Goal: Ask a question

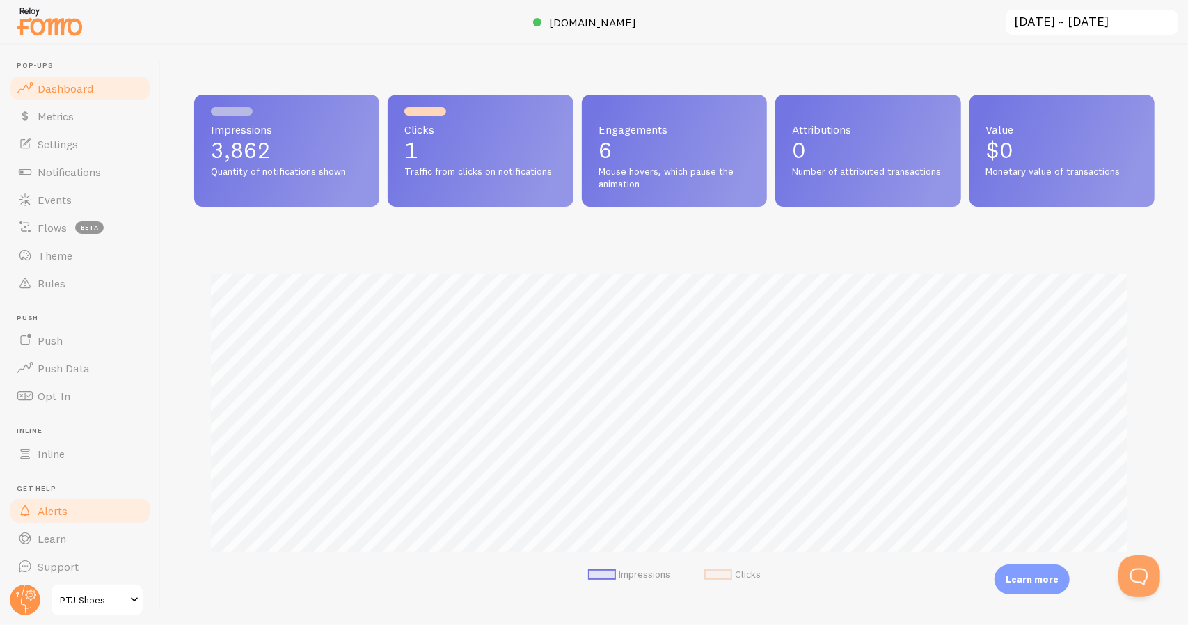
scroll to position [6, 0]
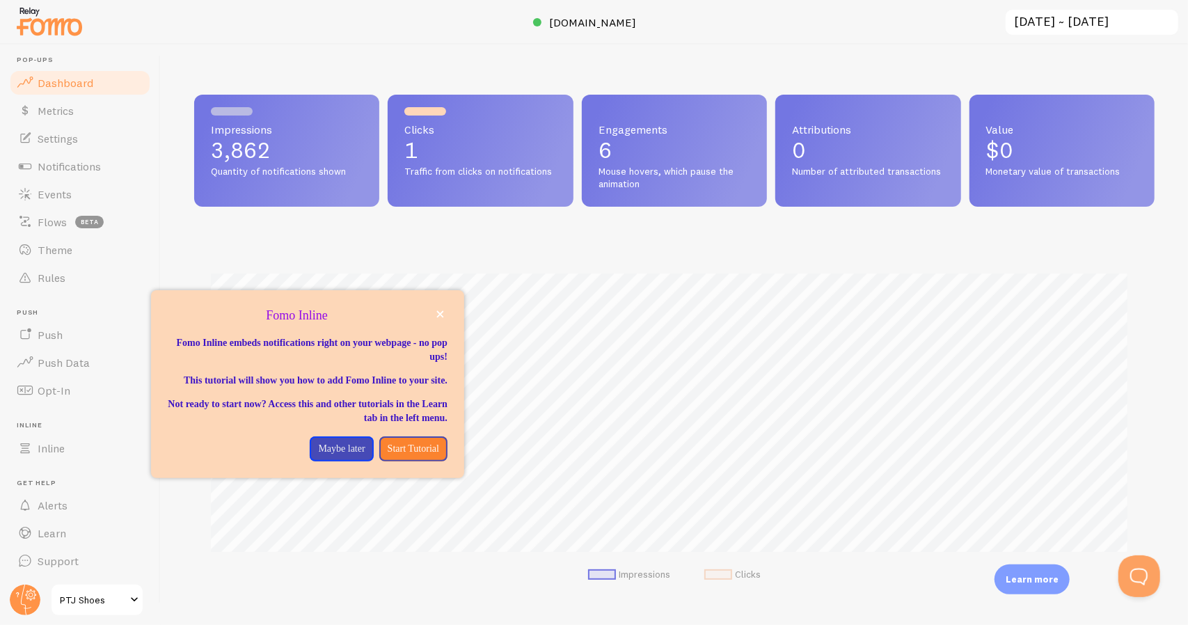
click at [89, 603] on span "PTJ Shoes" at bounding box center [93, 599] width 66 height 17
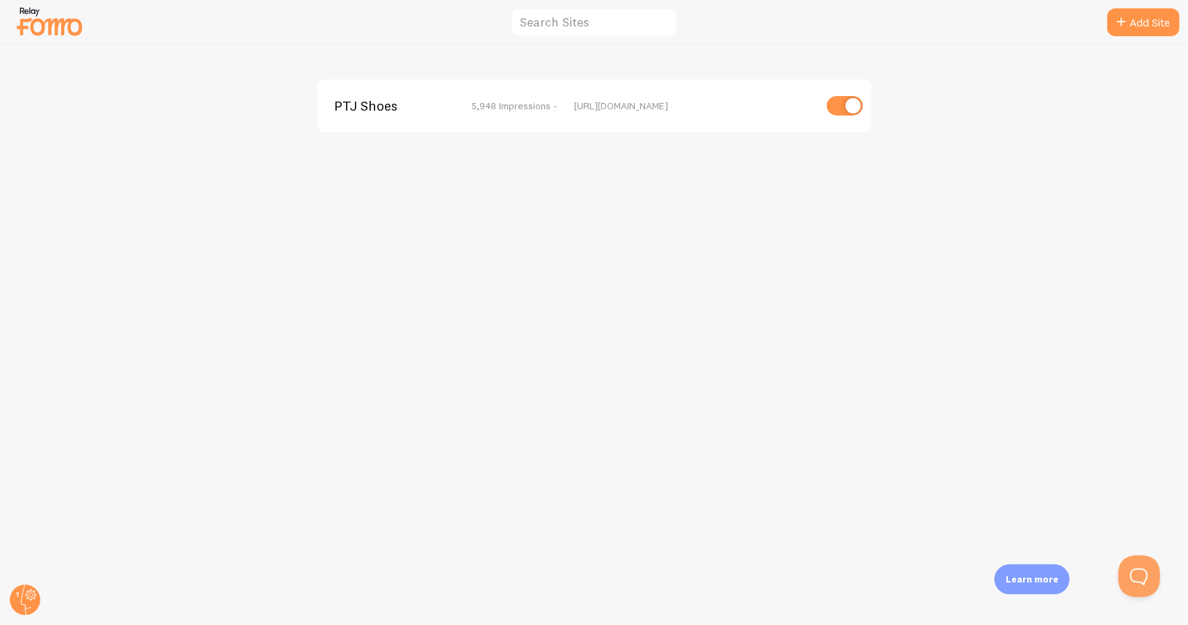
click at [586, 108] on div "[URL][DOMAIN_NAME]" at bounding box center [694, 105] width 240 height 13
click at [373, 101] on span "PTJ Shoes" at bounding box center [390, 105] width 112 height 13
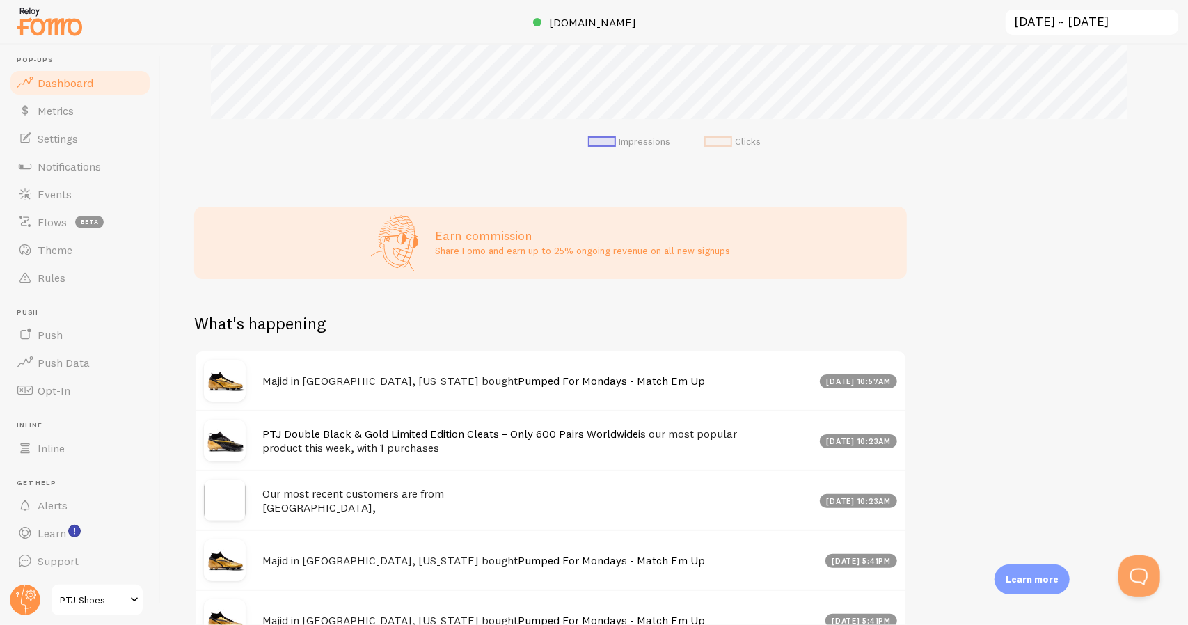
scroll to position [585, 0]
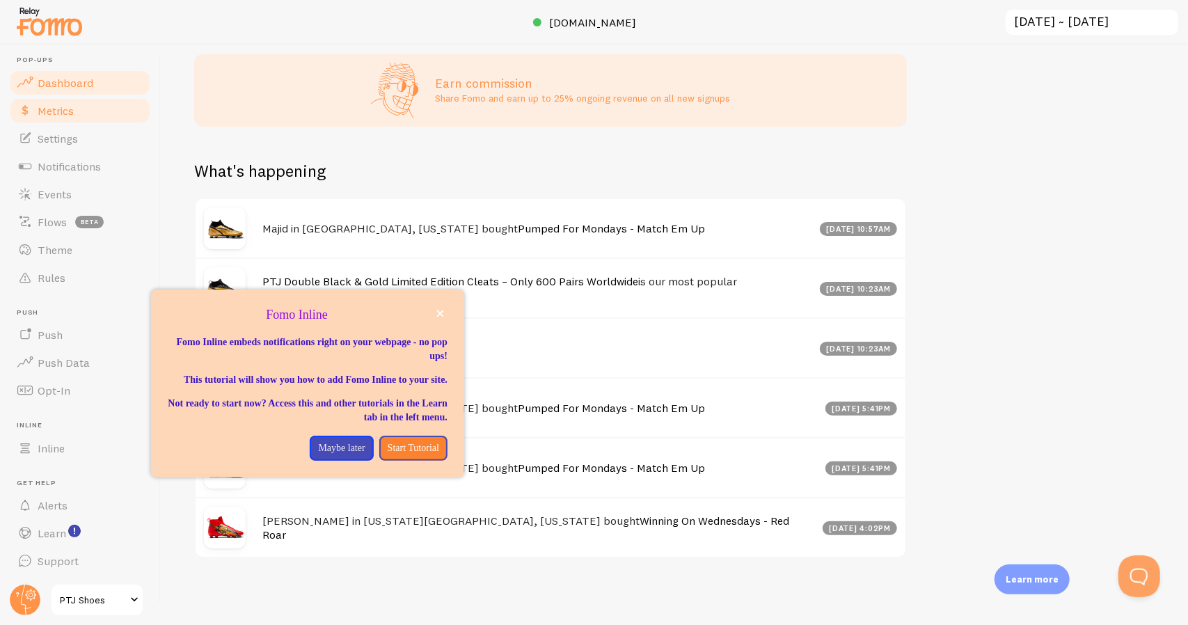
click at [72, 111] on span "Metrics" at bounding box center [56, 111] width 36 height 14
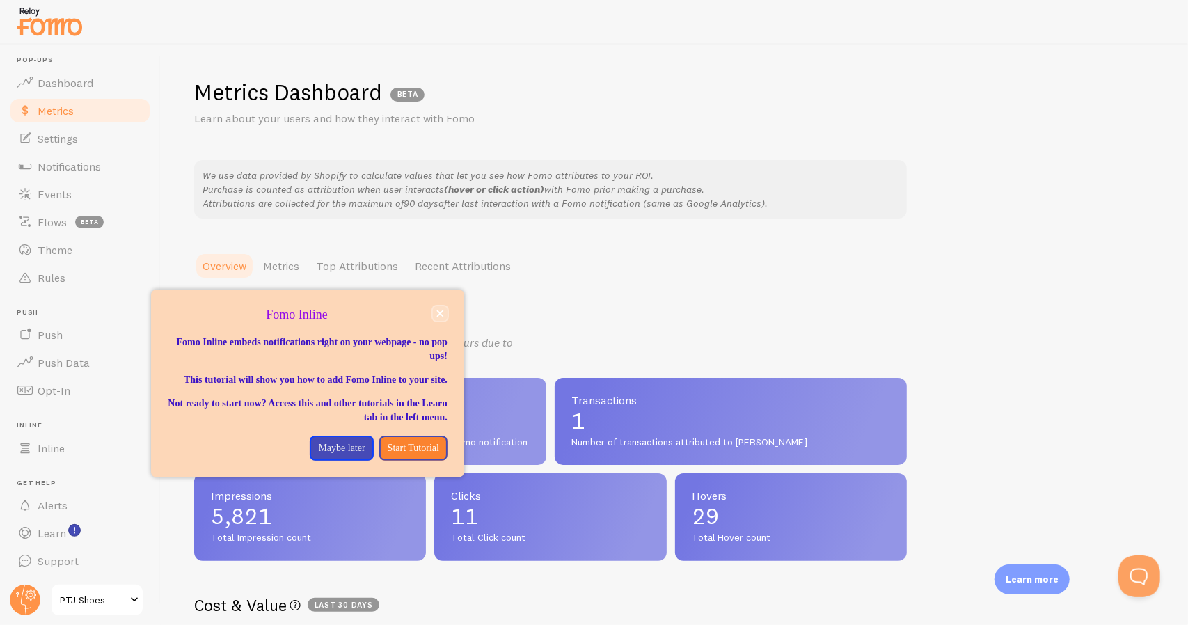
click at [441, 314] on icon "close," at bounding box center [440, 314] width 8 height 8
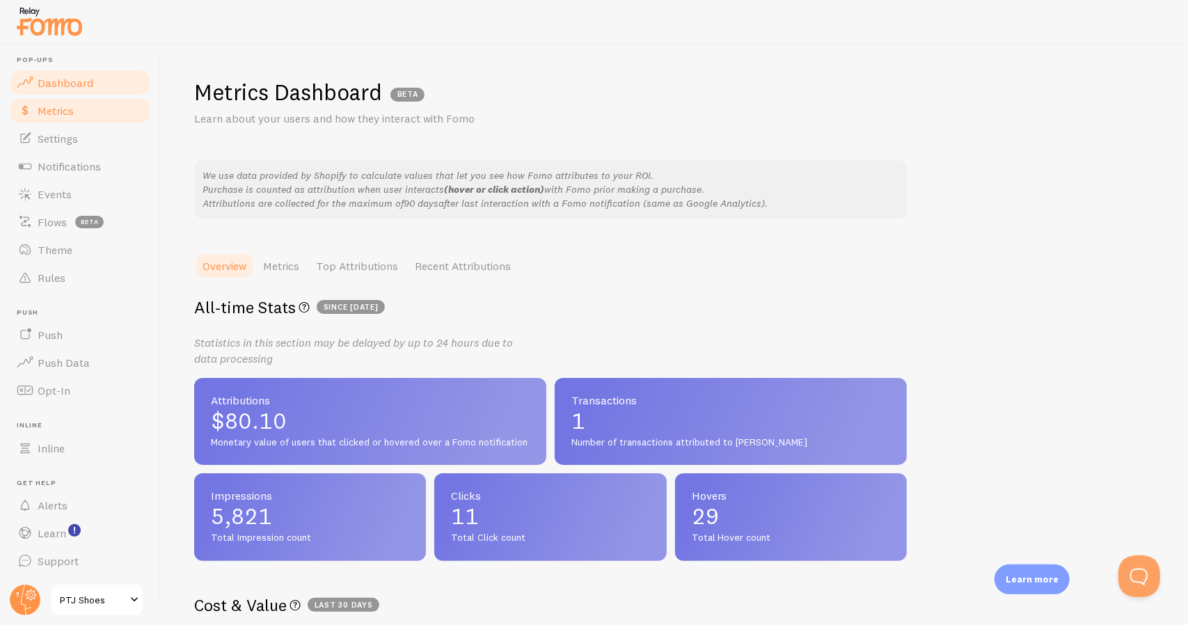
click at [81, 87] on span "Dashboard" at bounding box center [66, 83] width 56 height 14
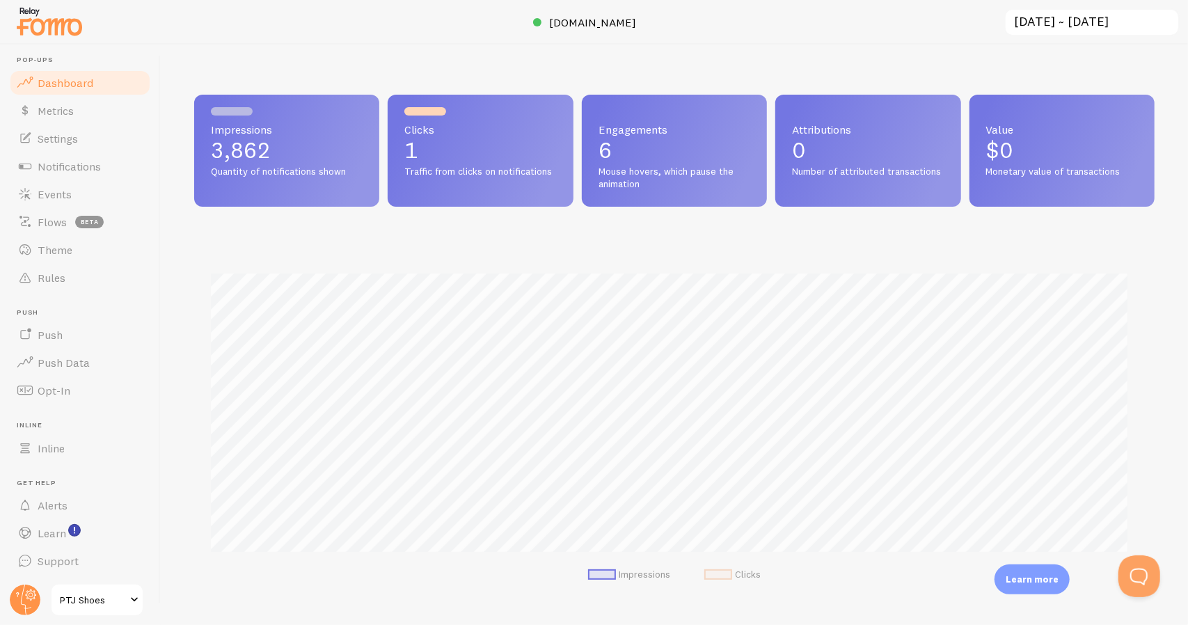
scroll to position [366, 950]
click at [1099, 22] on input "[DATE] ~ [DATE]" at bounding box center [1091, 22] width 175 height 29
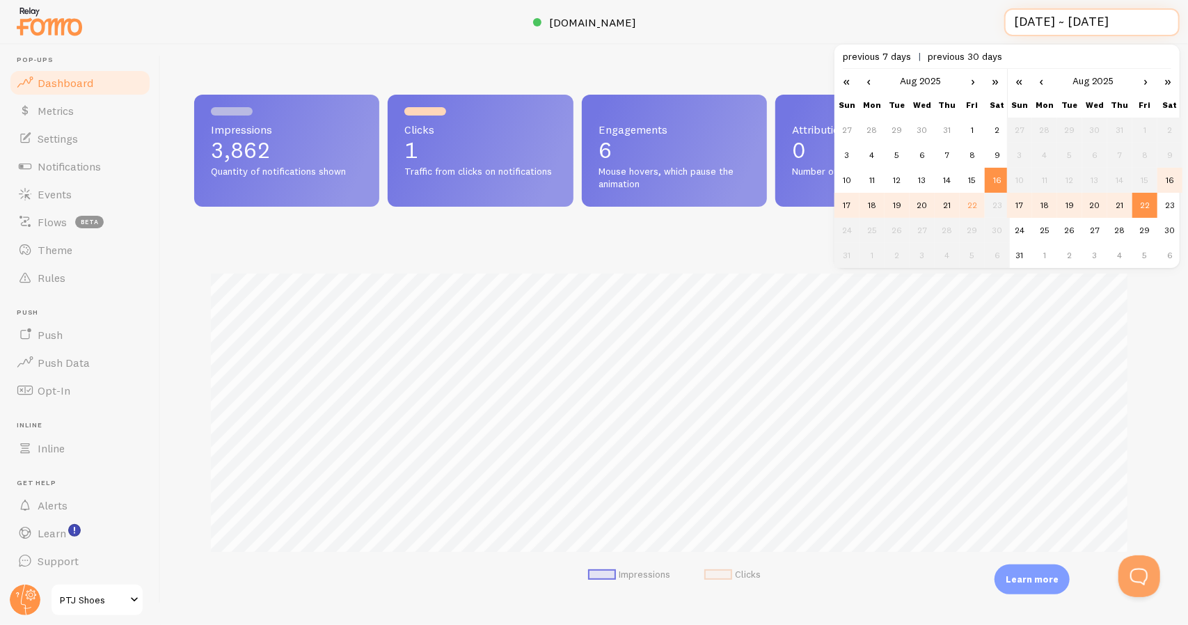
click at [1099, 22] on input "[DATE] ~ [DATE]" at bounding box center [1091, 22] width 175 height 29
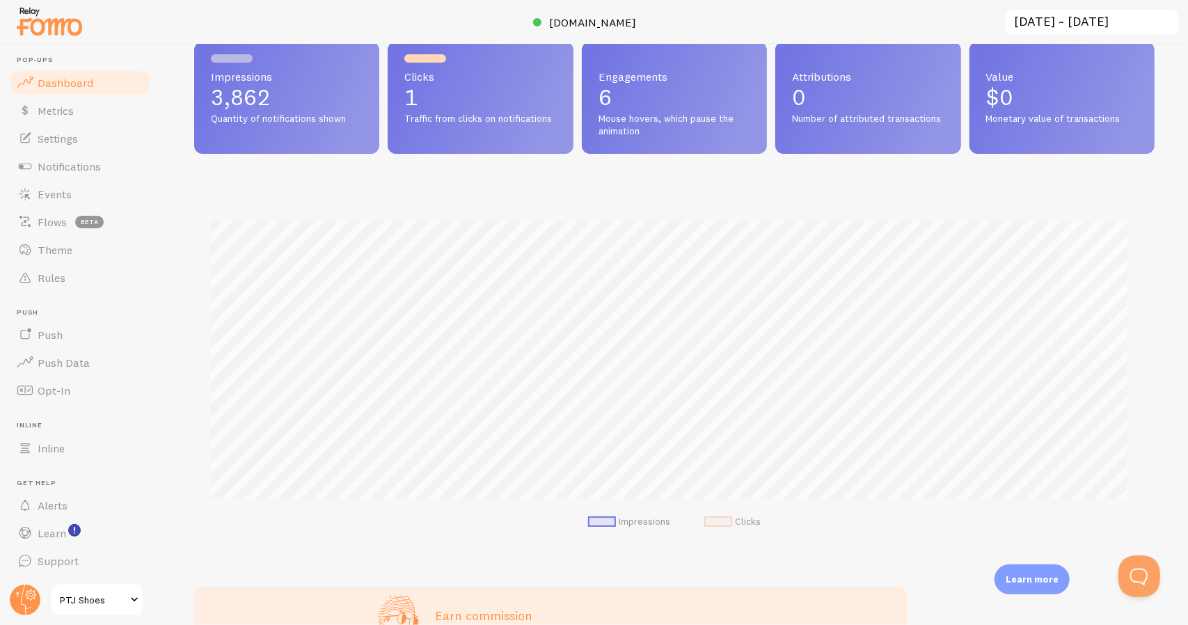
scroll to position [0, 0]
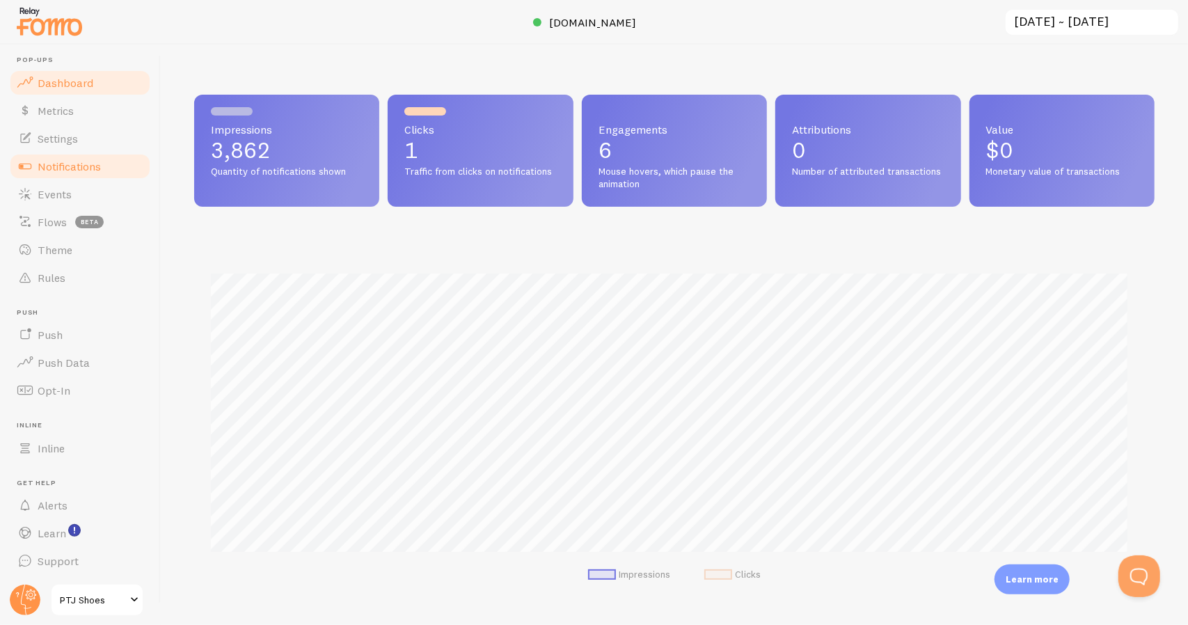
click at [72, 173] on link "Notifications" at bounding box center [79, 166] width 143 height 28
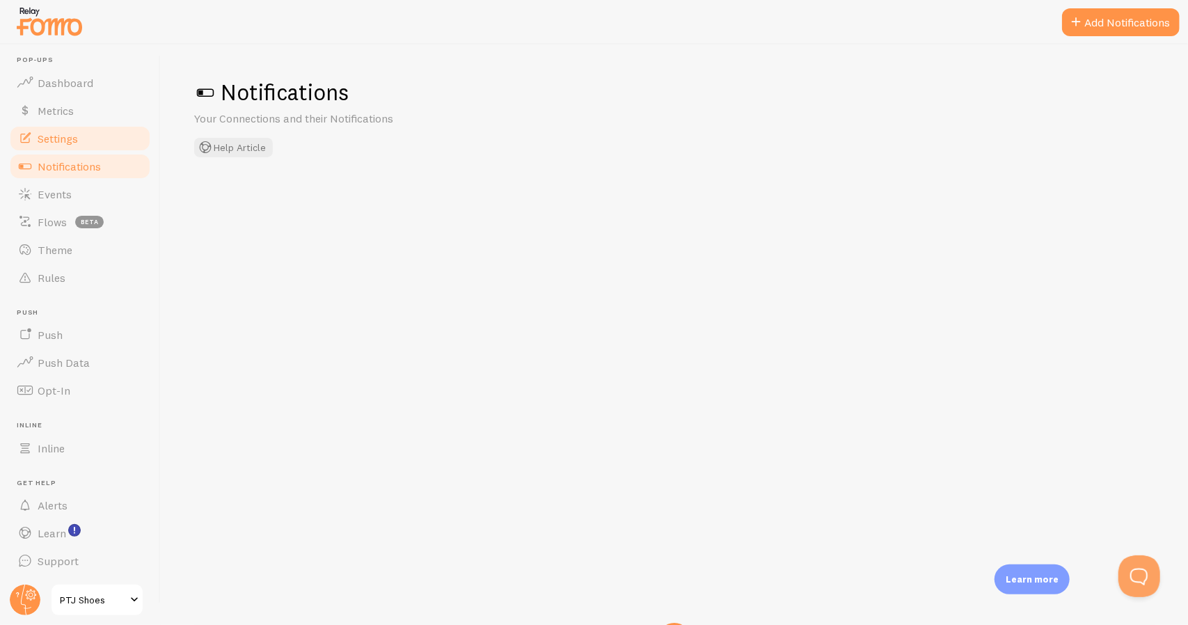
click at [72, 141] on span "Settings" at bounding box center [58, 138] width 40 height 14
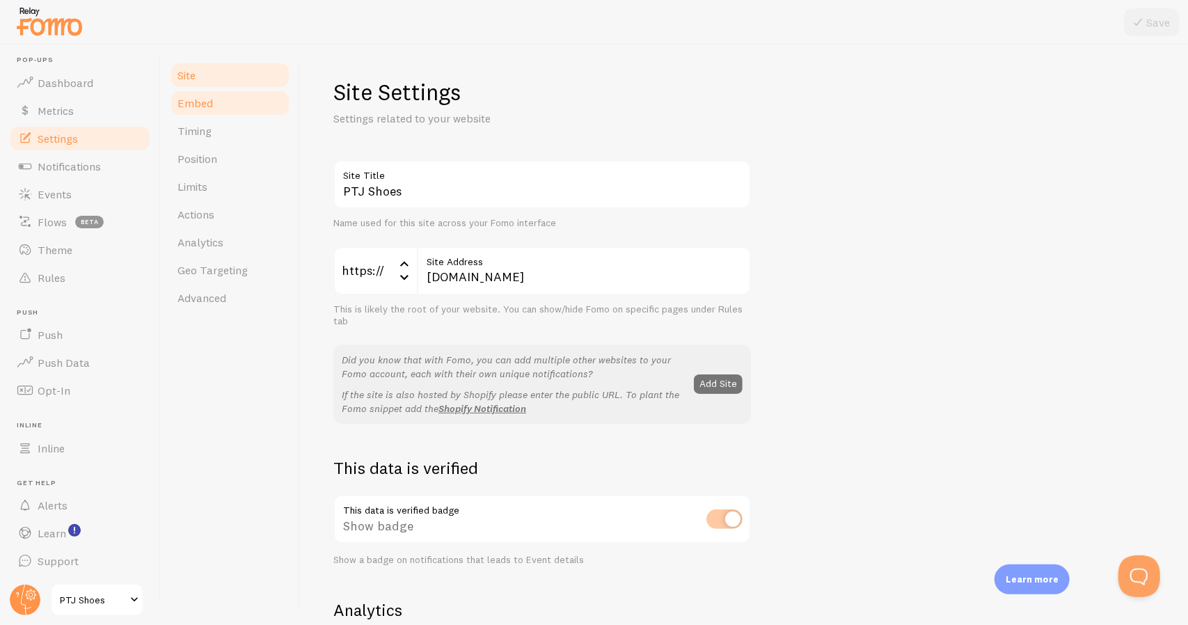
click at [211, 110] on link "Embed" at bounding box center [230, 103] width 122 height 28
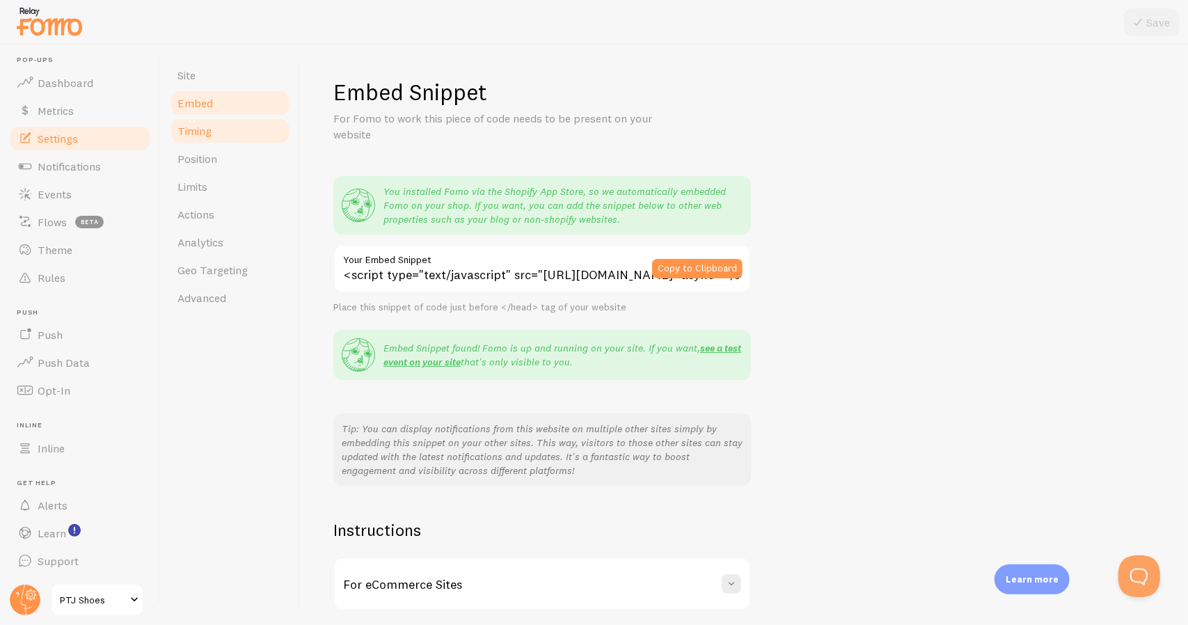
click at [211, 138] on link "Timing" at bounding box center [230, 131] width 122 height 28
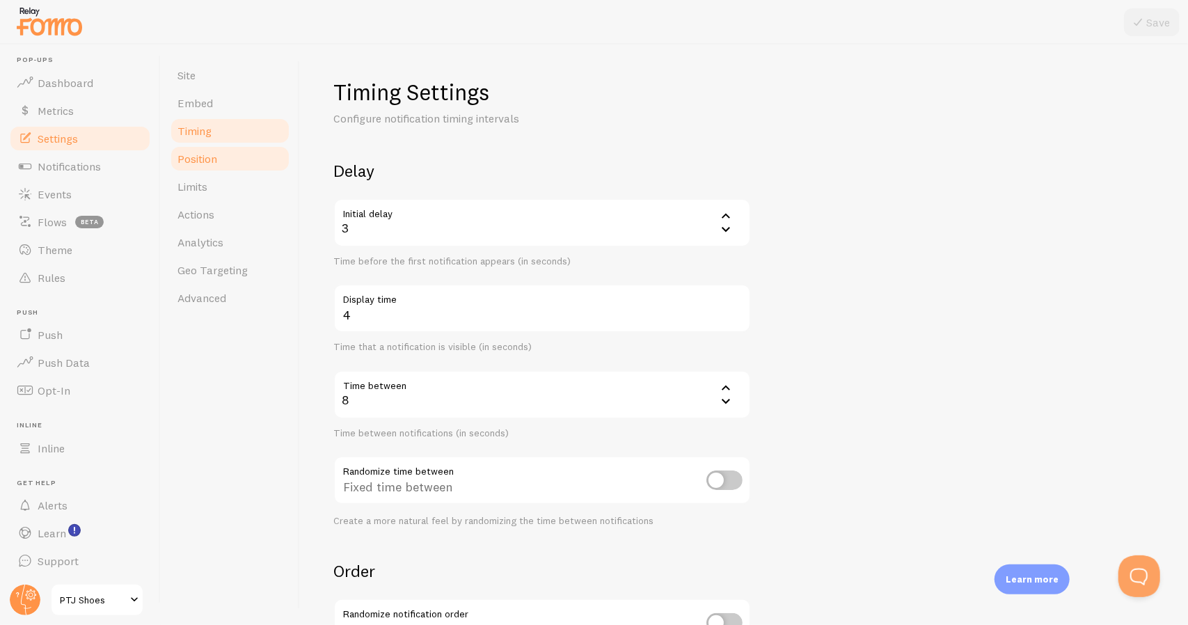
click at [217, 151] on link "Position" at bounding box center [230, 159] width 122 height 28
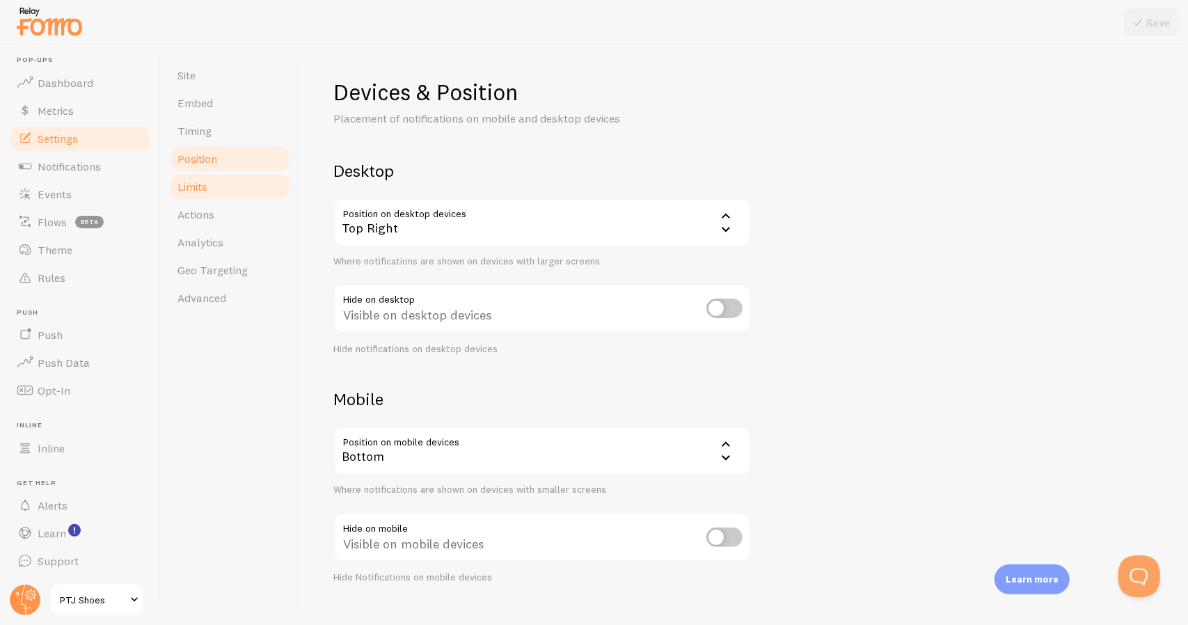
click at [217, 186] on link "Limits" at bounding box center [230, 187] width 122 height 28
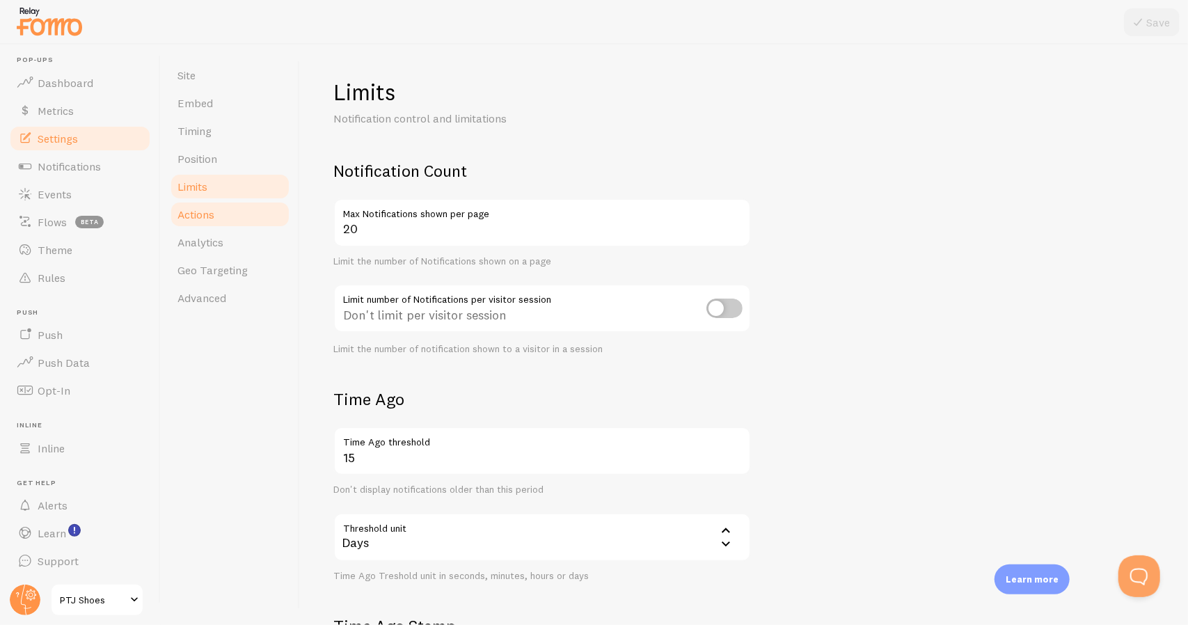
click at [217, 219] on link "Actions" at bounding box center [230, 214] width 122 height 28
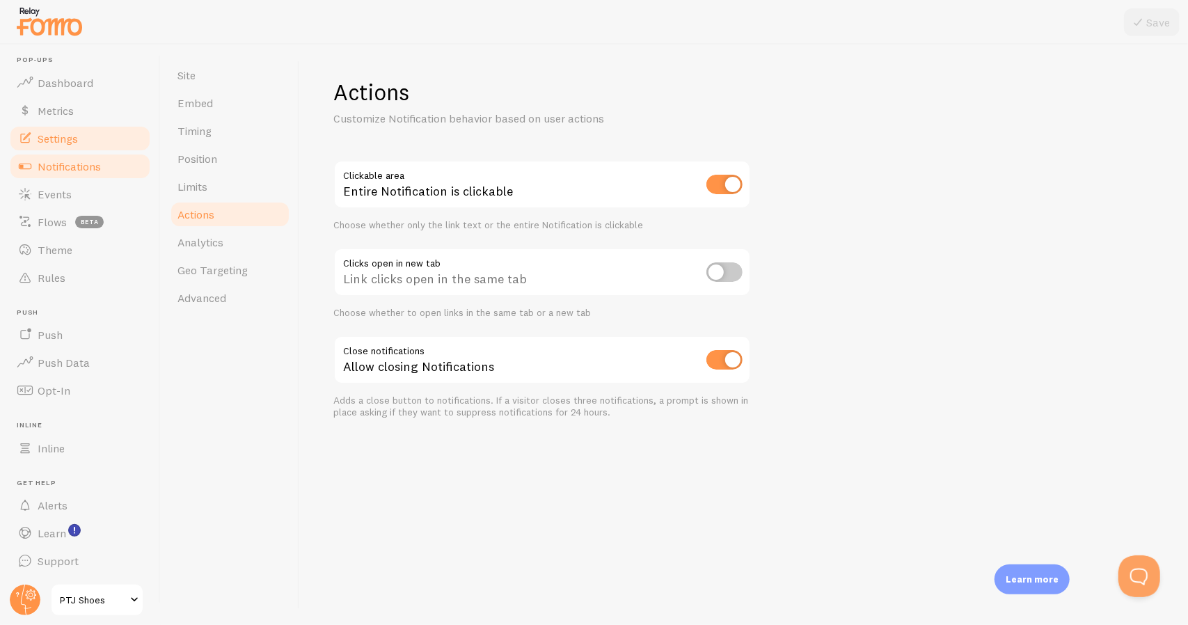
click at [77, 163] on span "Notifications" at bounding box center [69, 166] width 63 height 14
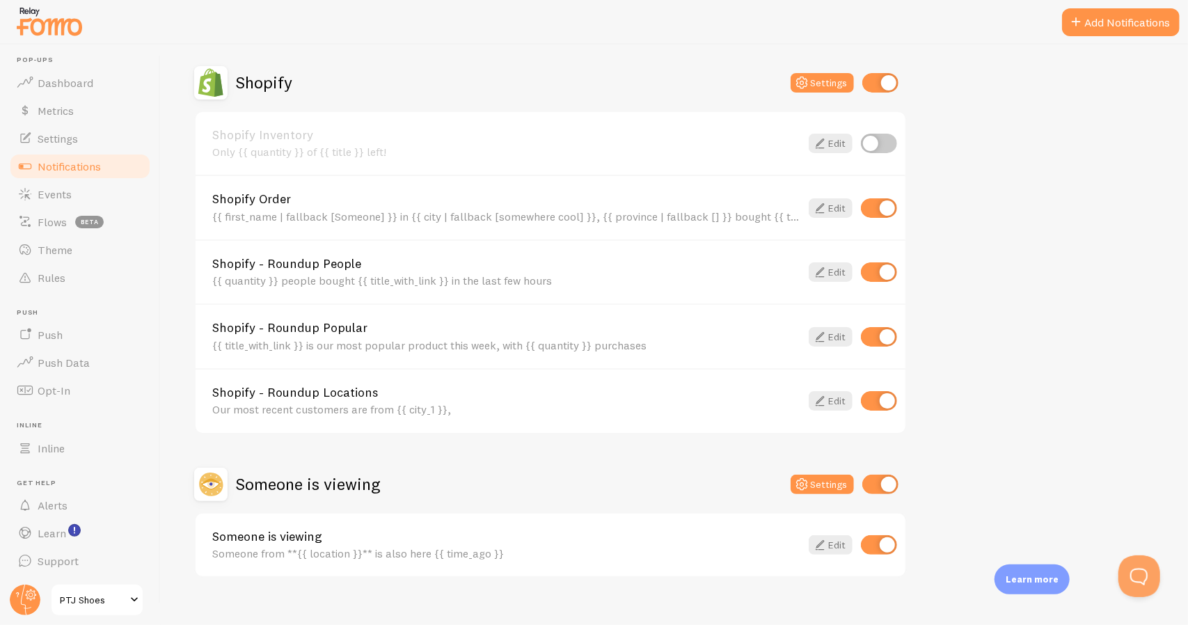
scroll to position [496, 0]
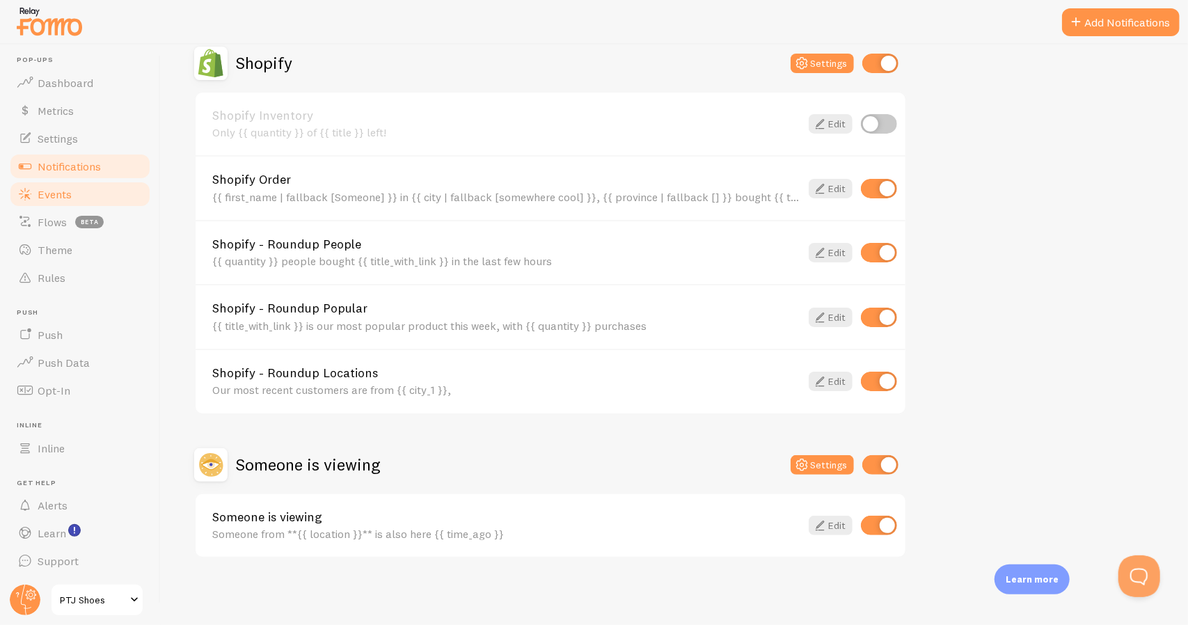
click at [85, 199] on link "Events" at bounding box center [79, 194] width 143 height 28
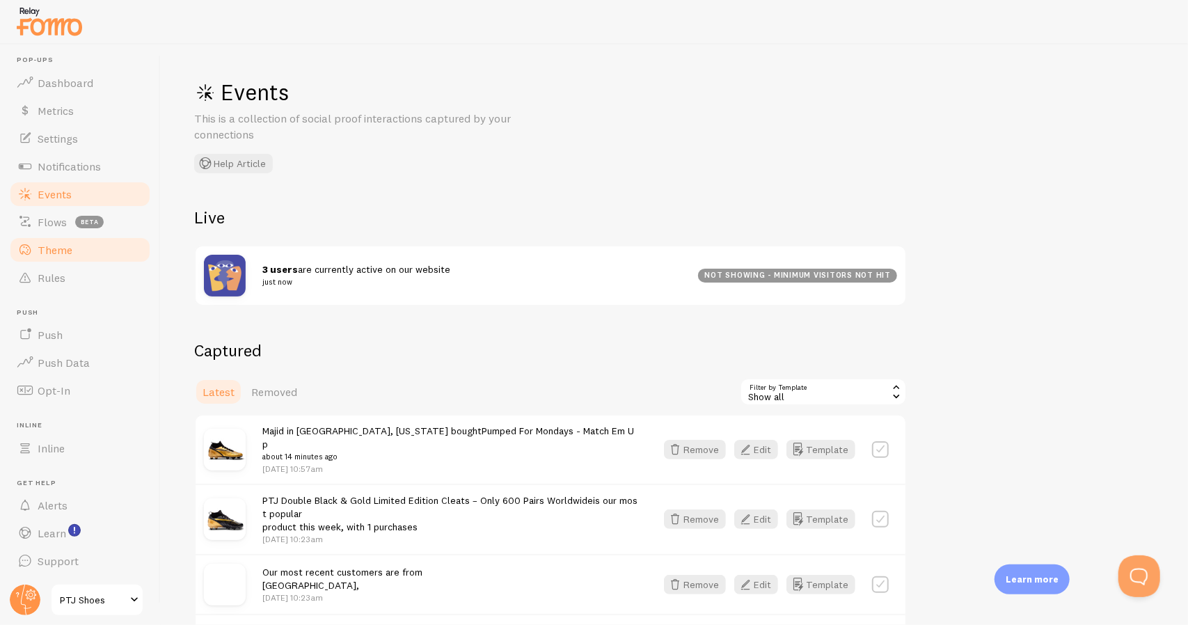
click at [65, 240] on link "Theme" at bounding box center [79, 250] width 143 height 28
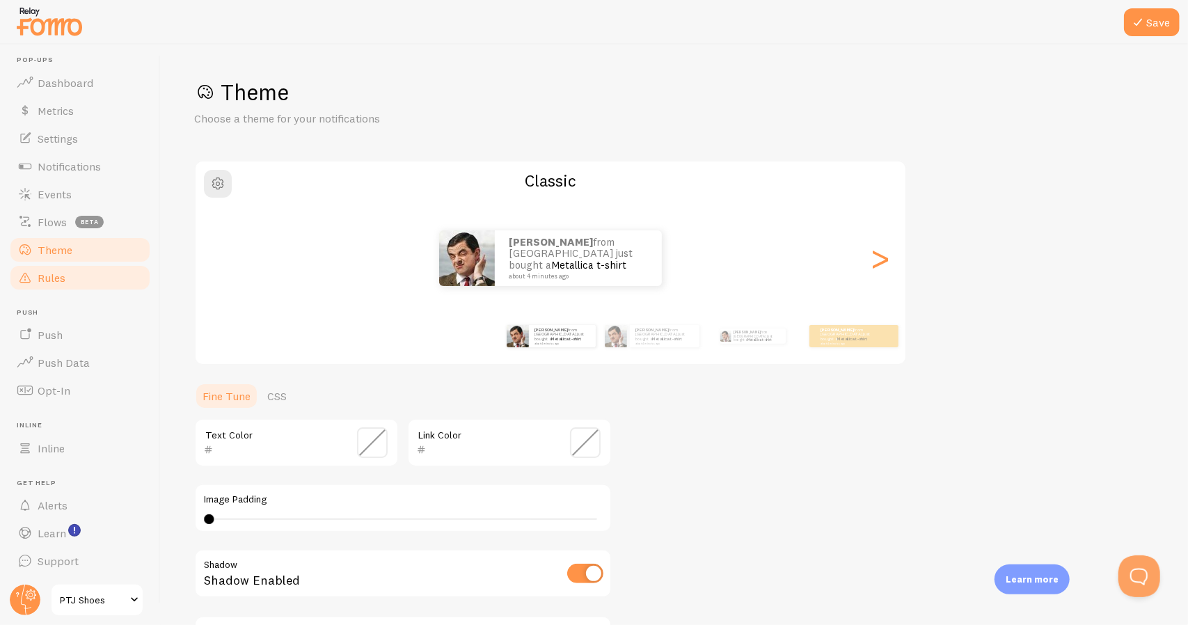
click at [66, 278] on link "Rules" at bounding box center [79, 278] width 143 height 28
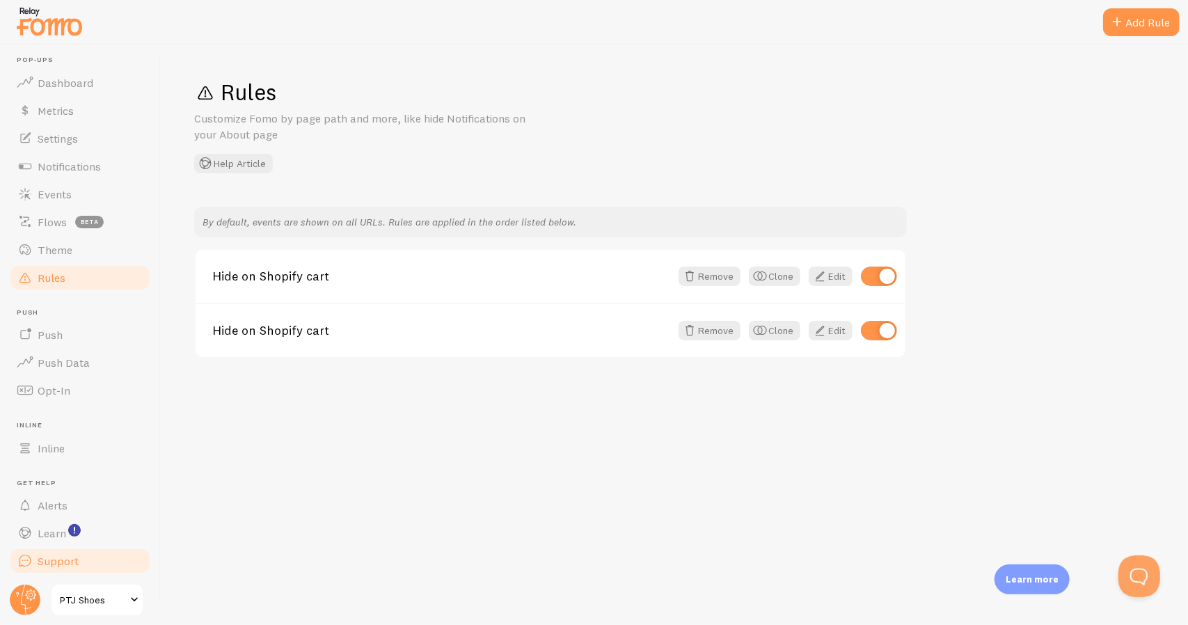
click at [85, 564] on link "Support" at bounding box center [79, 561] width 143 height 28
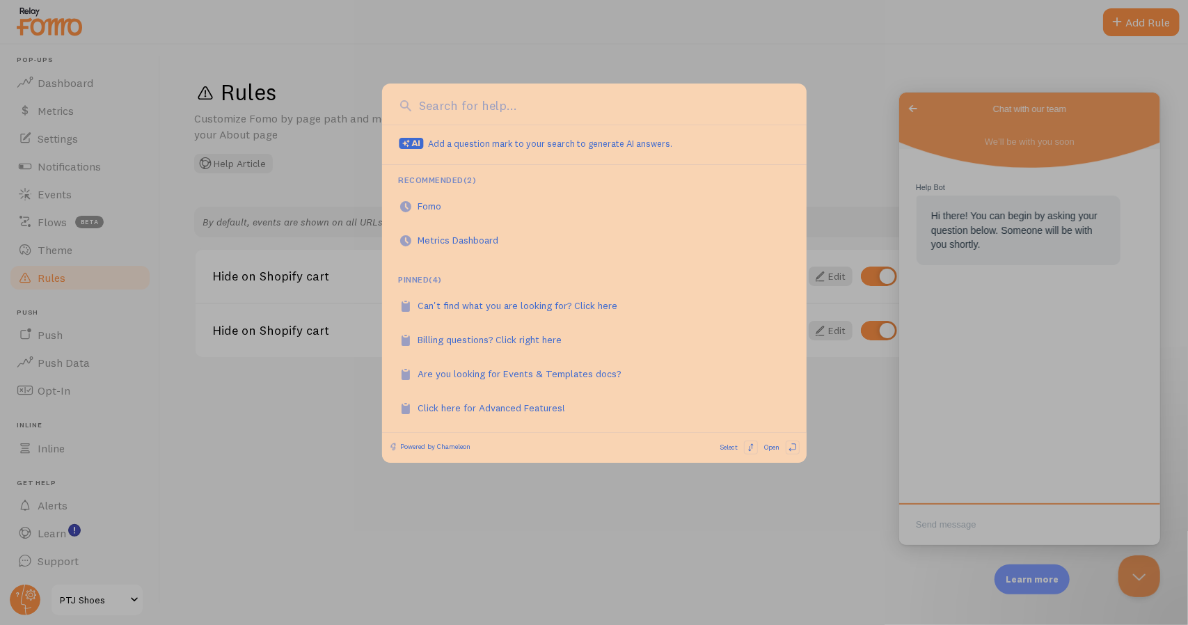
click at [596, 500] on div at bounding box center [594, 312] width 1188 height 625
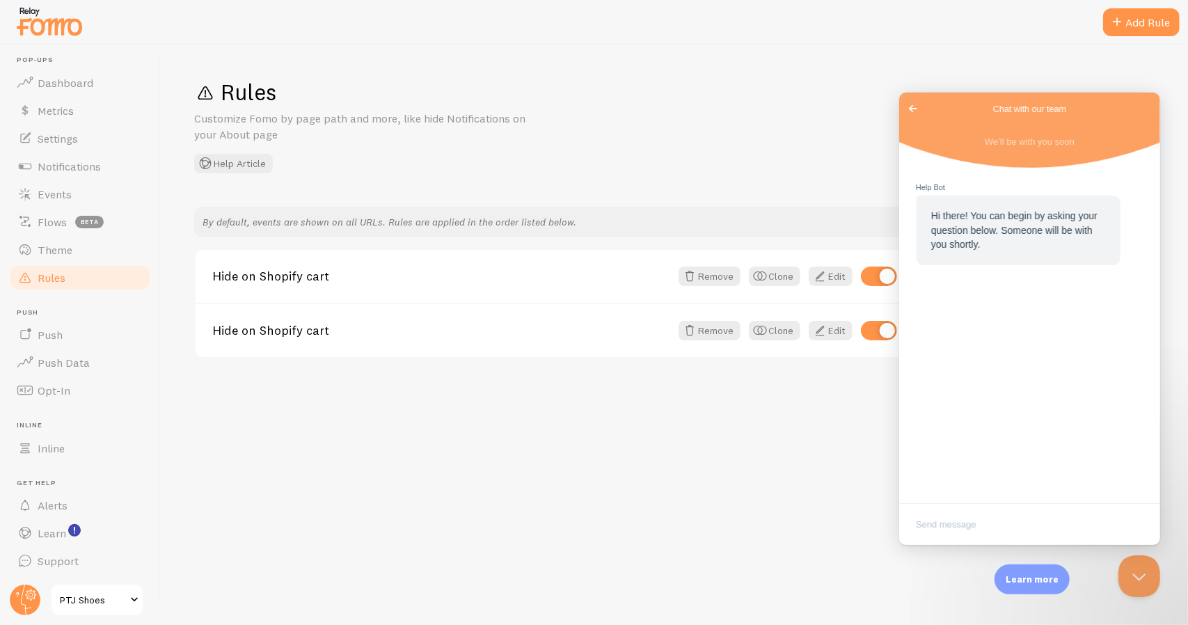
click at [1018, 534] on textarea "Write chat message" at bounding box center [1028, 525] width 255 height 33
type textarea "upgrade my plan"
